Goal: Navigation & Orientation: Find specific page/section

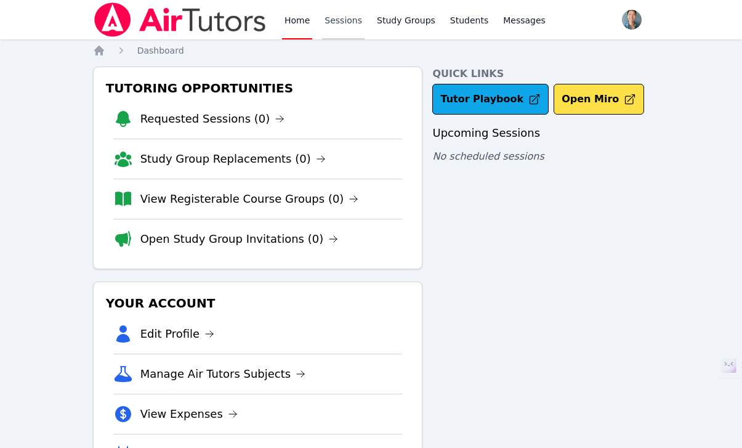
click at [359, 22] on link "Sessions" at bounding box center [343, 19] width 42 height 39
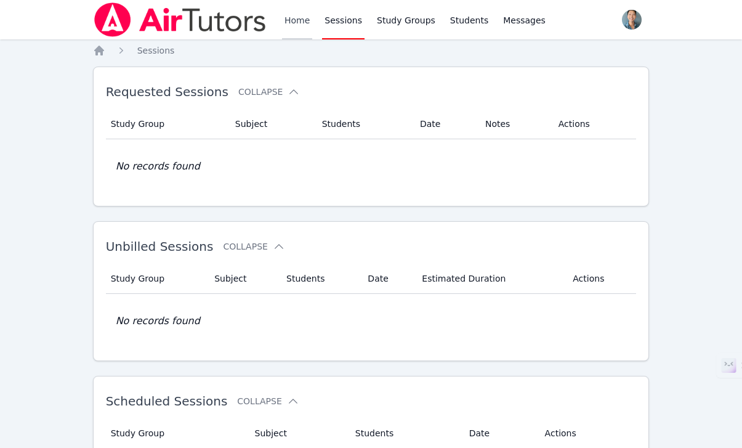
click at [302, 26] on link "Home" at bounding box center [297, 19] width 30 height 39
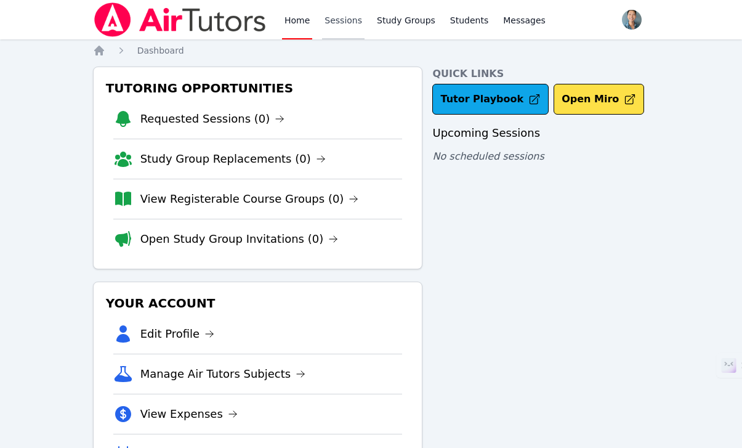
click at [349, 20] on link "Sessions" at bounding box center [343, 19] width 42 height 39
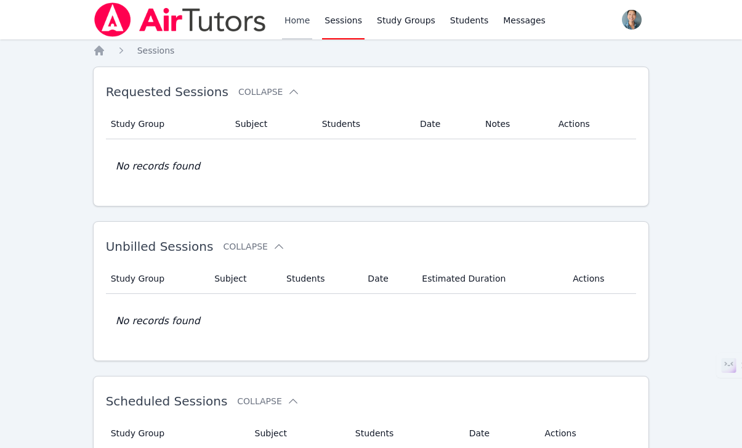
click at [289, 20] on link "Home" at bounding box center [297, 19] width 30 height 39
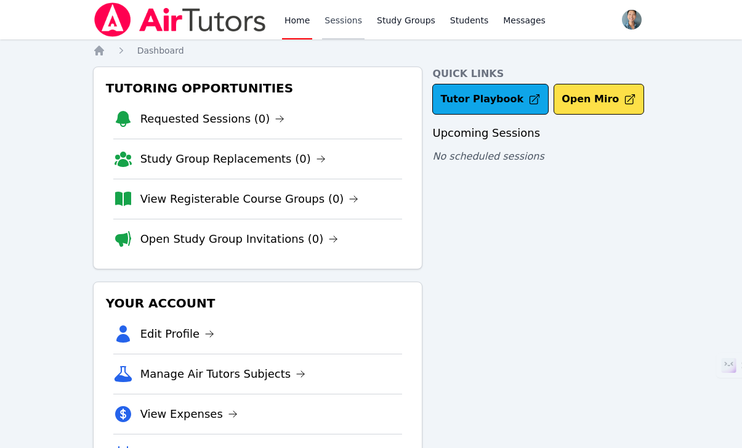
click at [354, 18] on link "Sessions" at bounding box center [343, 19] width 42 height 39
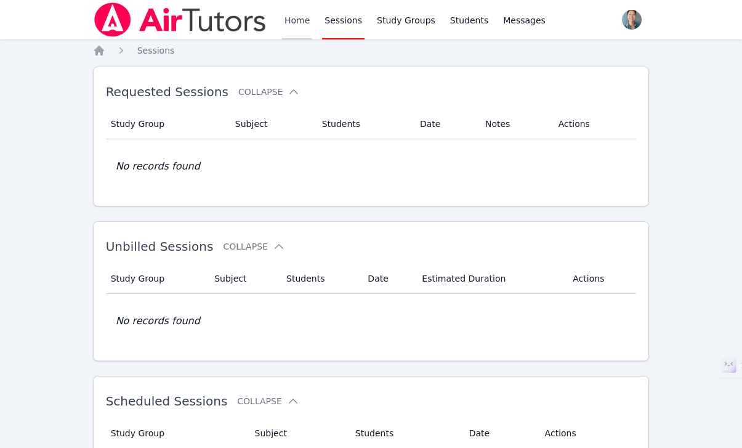
click at [305, 22] on link "Home" at bounding box center [297, 19] width 30 height 39
